Goal: Task Accomplishment & Management: Use online tool/utility

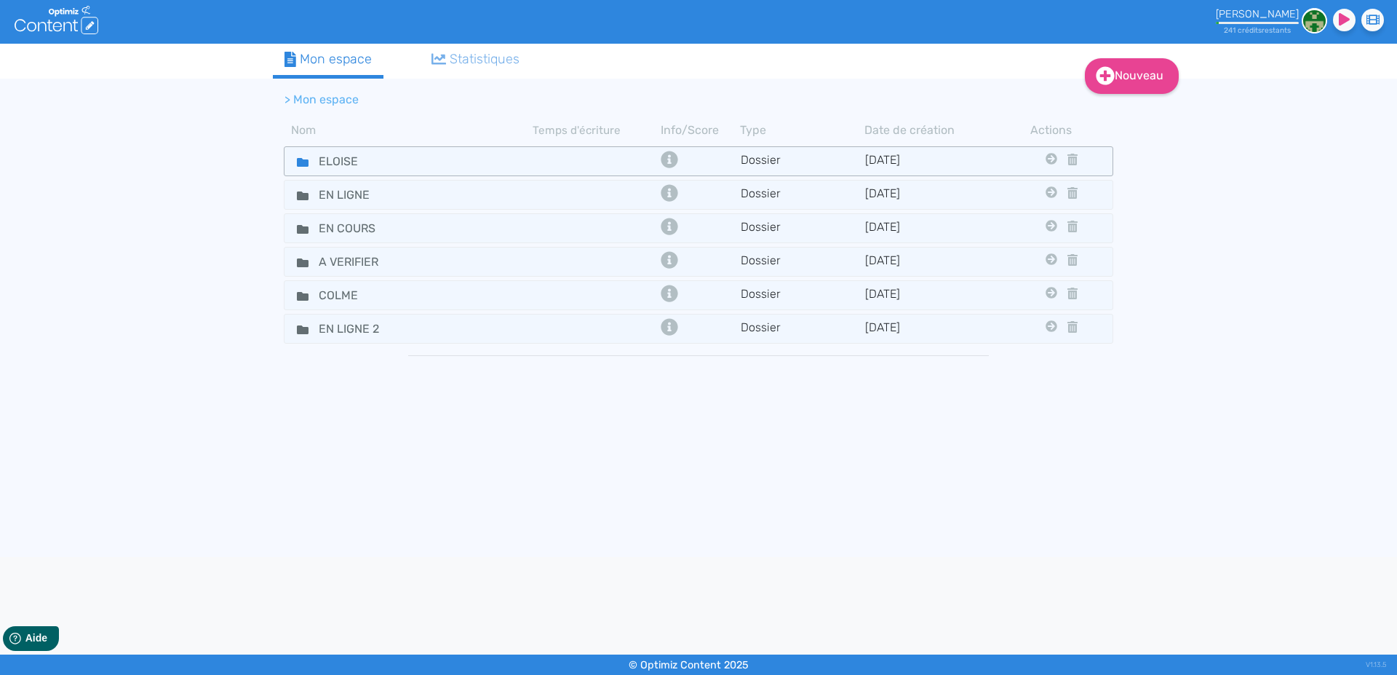
click at [298, 164] on icon at bounding box center [303, 162] width 12 height 9
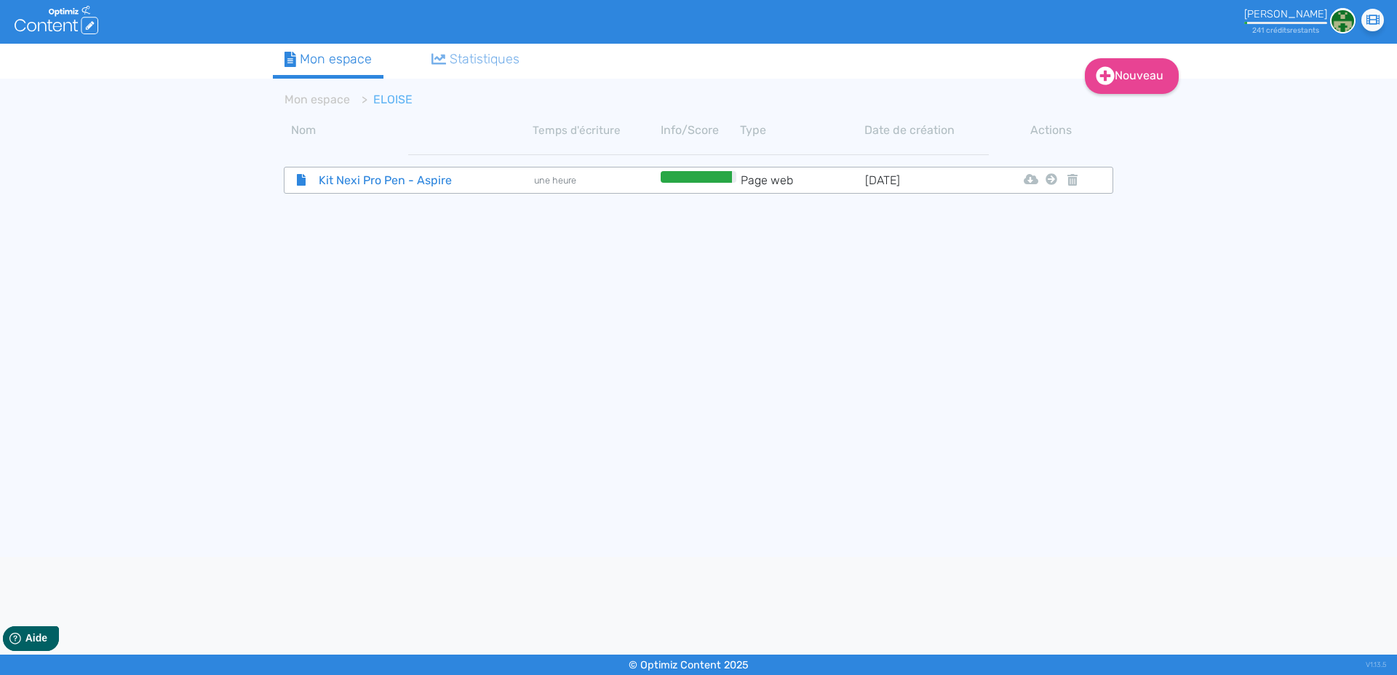
click at [362, 186] on span "Kit Nexi Pro Pen - Aspire" at bounding box center [390, 180] width 164 height 18
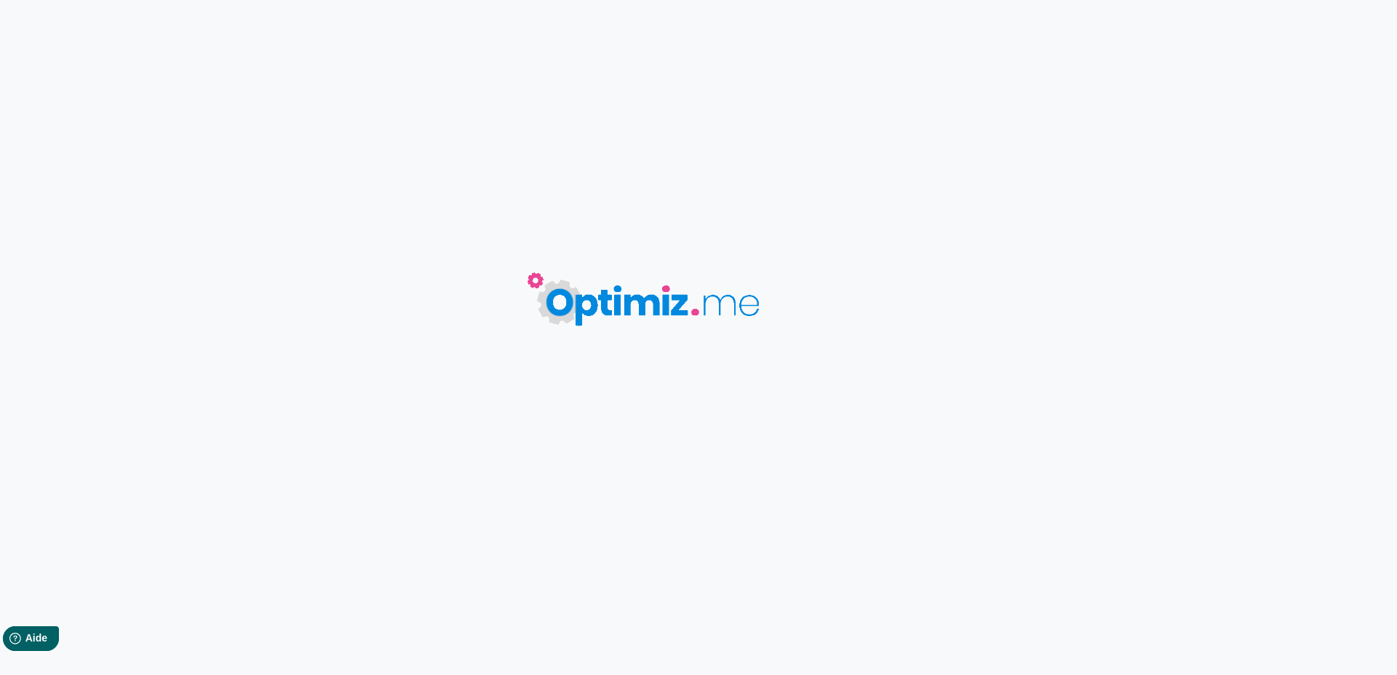
type input "Kit Nexi Pro Pen - Aspire"
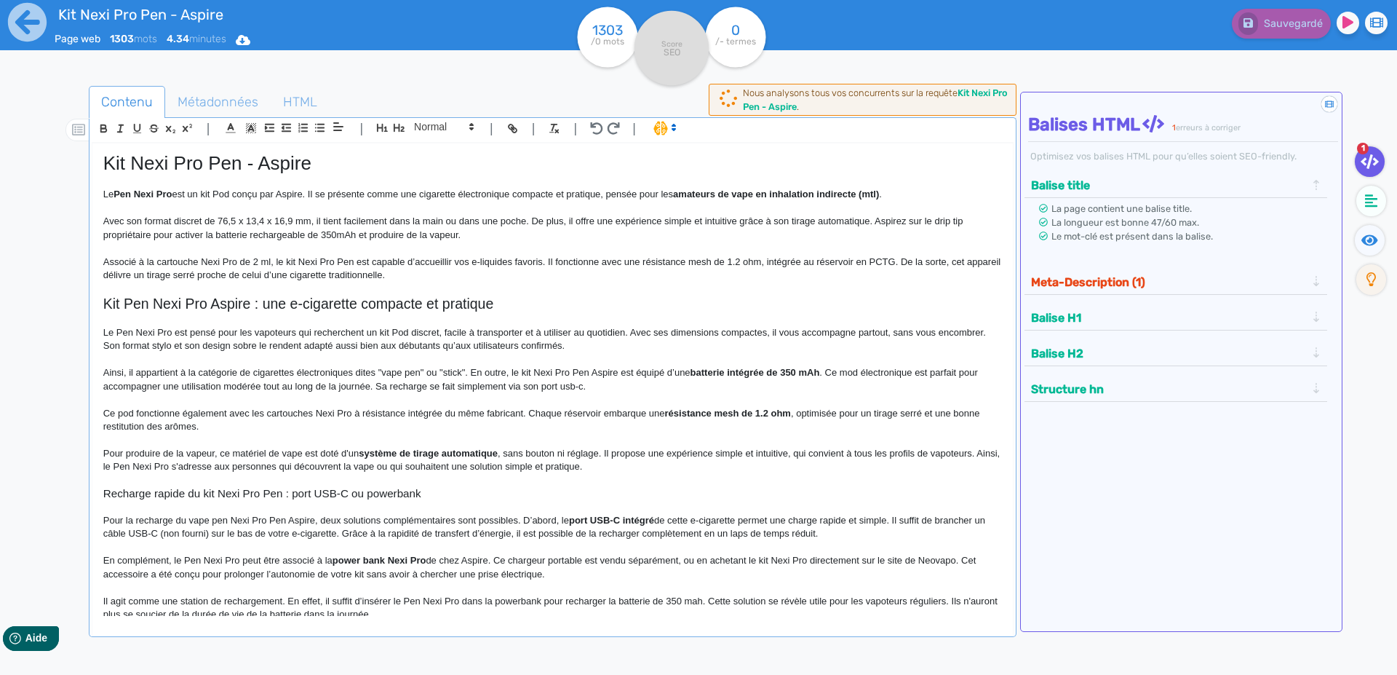
click at [267, 270] on p "Associé à la cartouche Nexi Pro de 2 ml, le kit Nexi Pro Pen est capable d’accu…" at bounding box center [552, 268] width 899 height 27
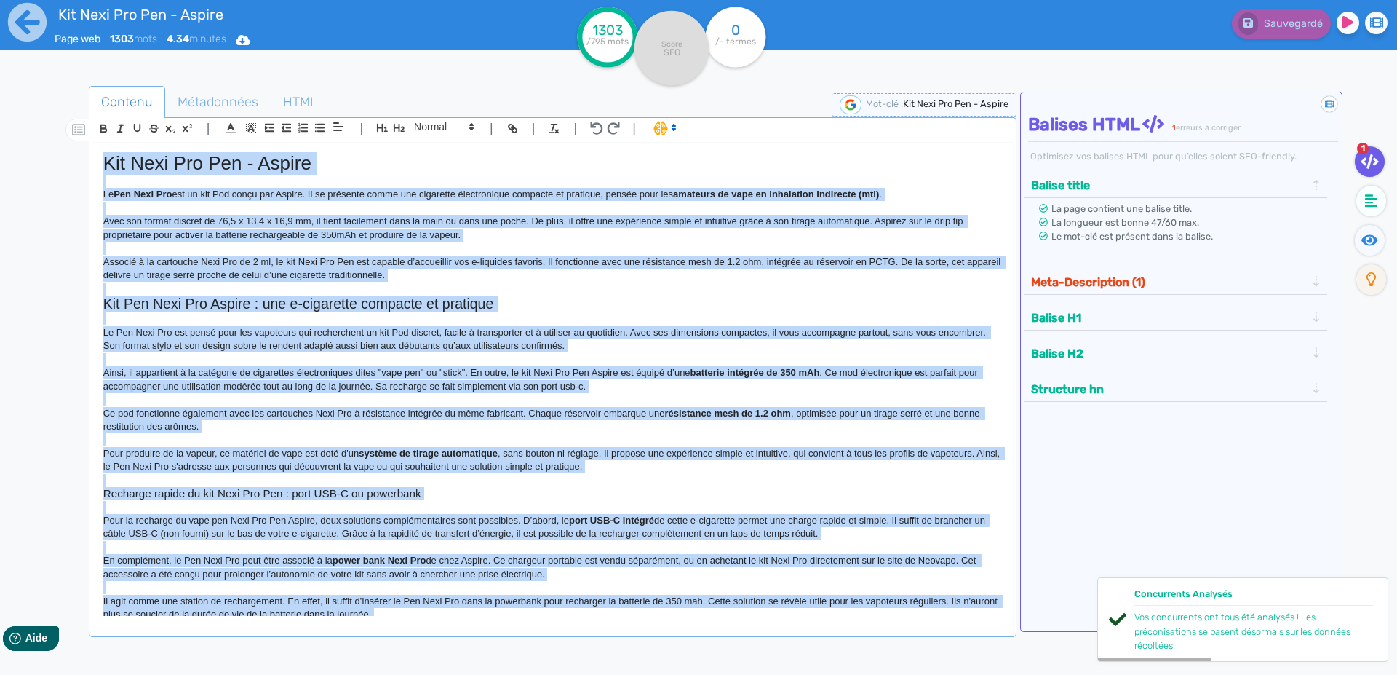
copy div "Lor Ipsu Dol Sit - Ametco Ad Eli Sedd Eiu tem in utl Etd magna ali Enimad. Mi v…"
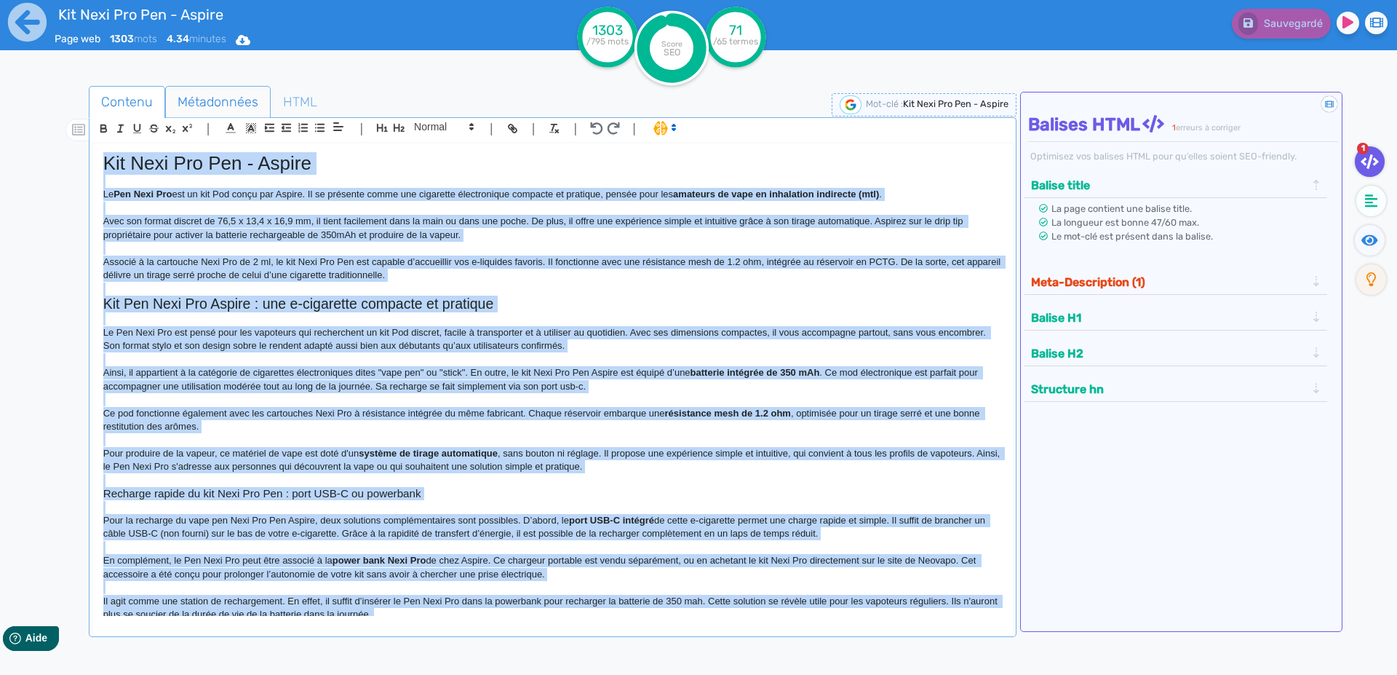
click at [186, 100] on span "Métadonnées" at bounding box center [218, 101] width 104 height 39
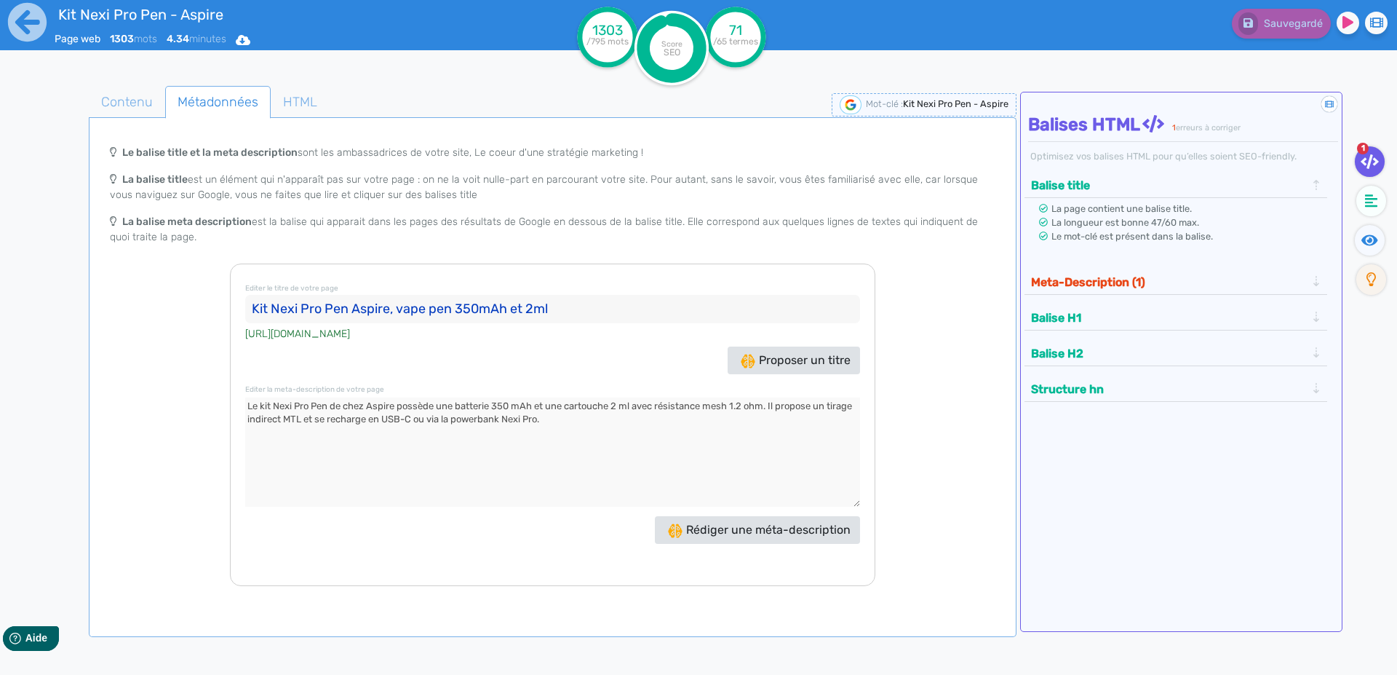
click at [288, 308] on input "Kit Nexi Pro Pen Aspire, vape pen 350mAh et 2ml" at bounding box center [552, 309] width 615 height 29
click at [471, 440] on textarea at bounding box center [552, 451] width 615 height 109
click at [6, 25] on div "Kit Nexi Pro Pen - Aspire Page web 1303 mots 4.34 minutes Html Pdf Word" at bounding box center [279, 35] width 559 height 71
click at [32, 25] on icon at bounding box center [27, 22] width 39 height 39
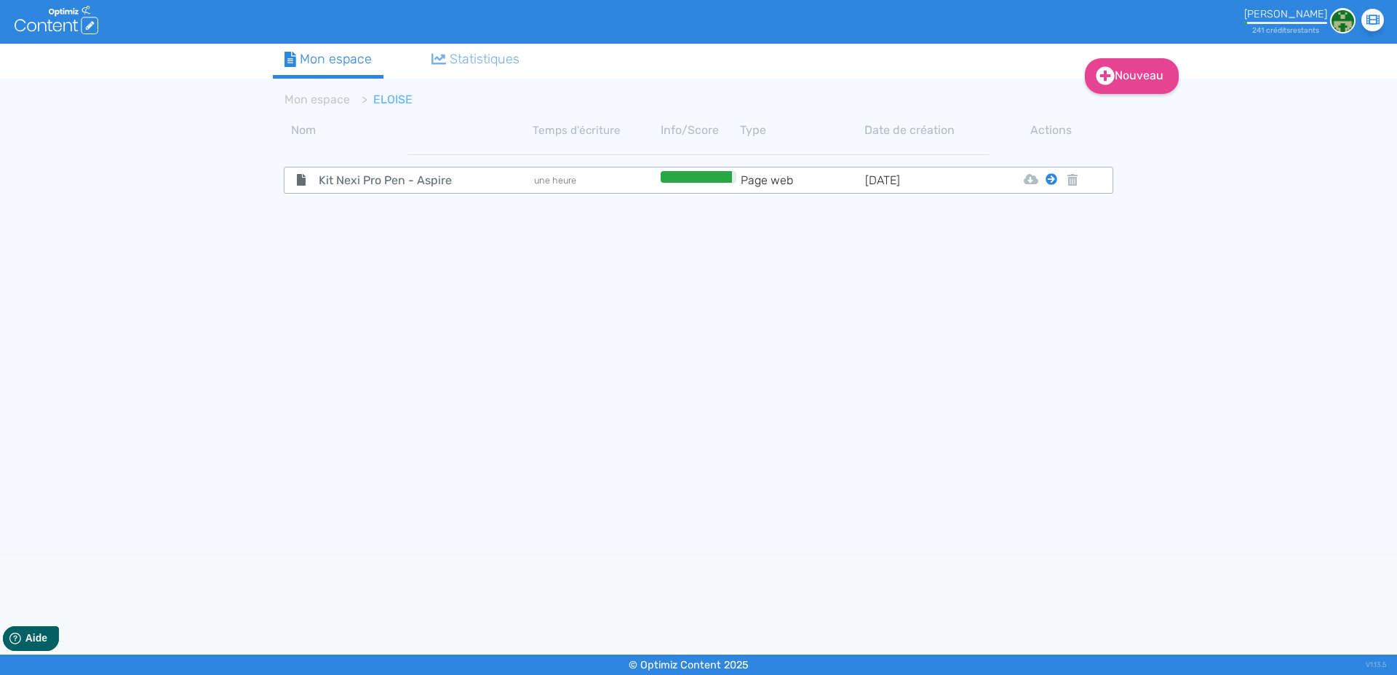
click at [1052, 178] on icon at bounding box center [1052, 179] width 12 height 12
drag, startPoint x: 1049, startPoint y: 214, endPoint x: 900, endPoint y: 185, distance: 151.3
click at [1048, 214] on button "Mon Espace" at bounding box center [1045, 215] width 125 height 23
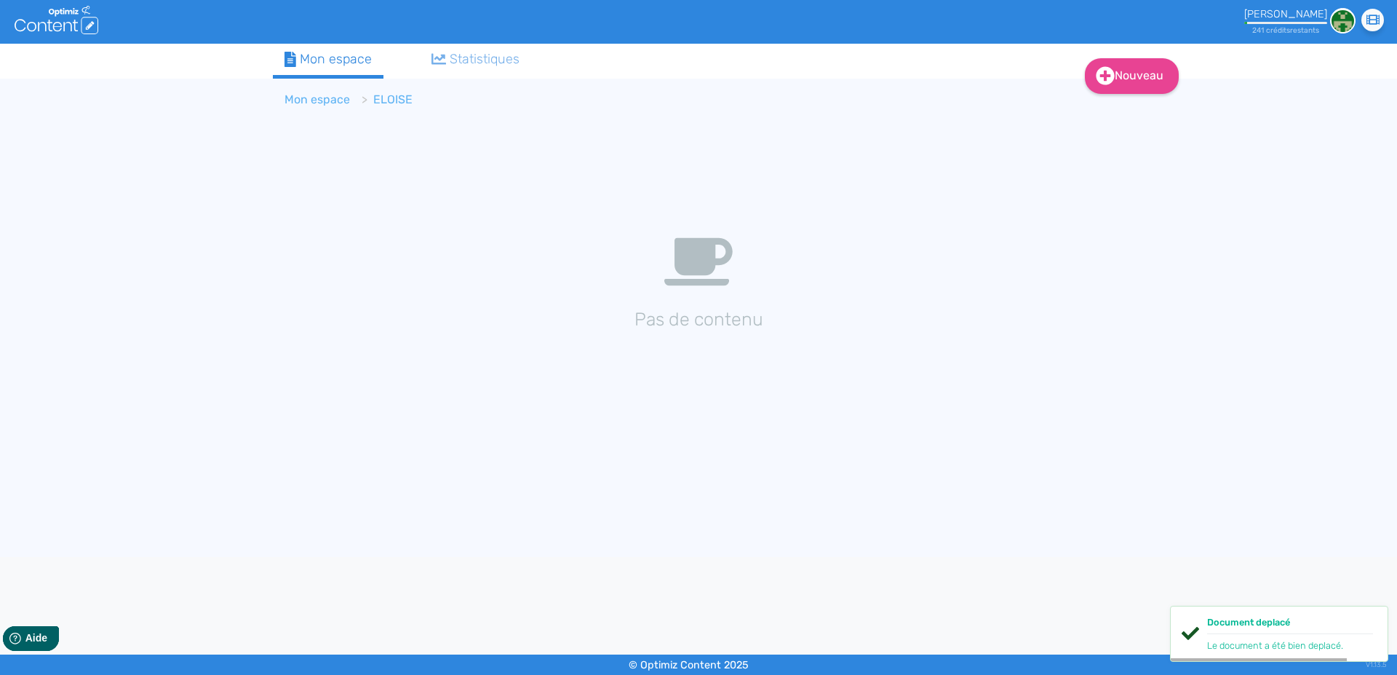
click at [309, 100] on link "Mon espace" at bounding box center [318, 99] width 66 height 14
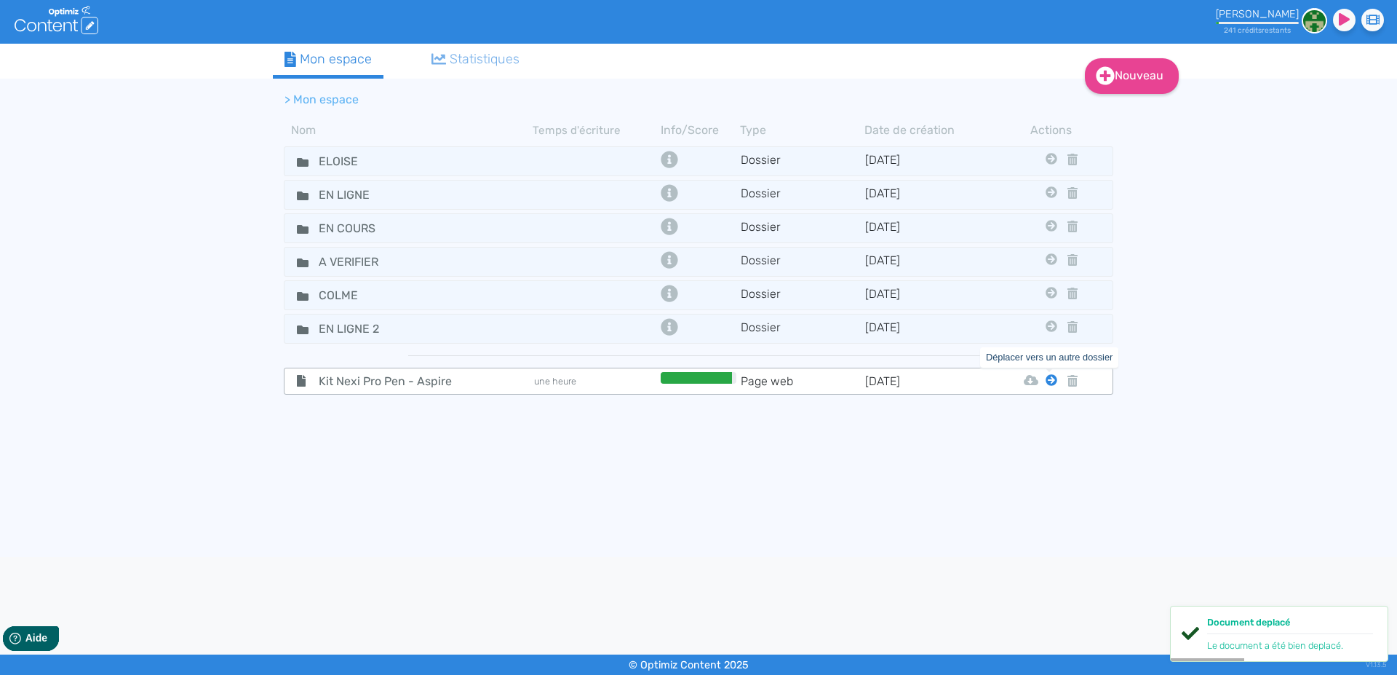
click at [1052, 377] on icon at bounding box center [1052, 380] width 12 height 12
click at [1047, 531] on button "En Ligne 2" at bounding box center [1041, 532] width 116 height 23
